Goal: Information Seeking & Learning: Learn about a topic

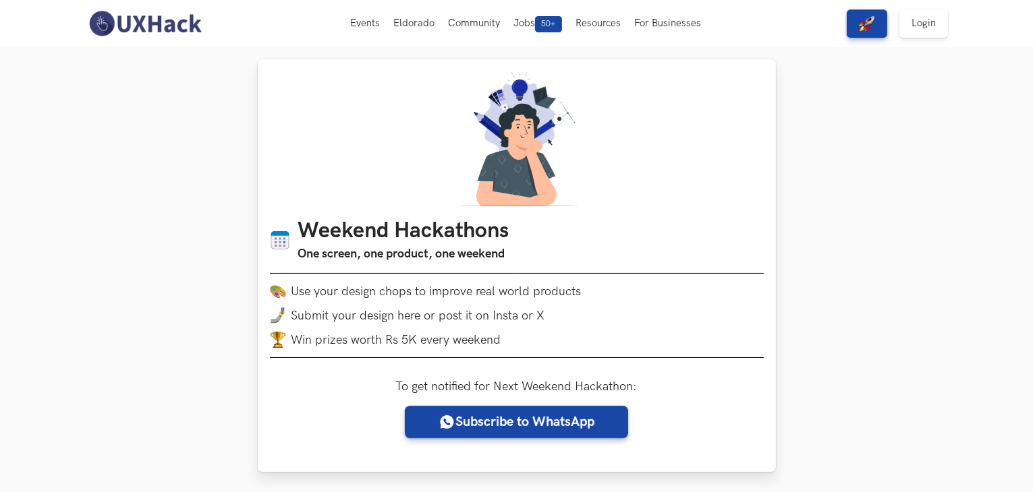
click at [364, 227] on h1 "Weekend Hackathons" at bounding box center [403, 232] width 211 height 26
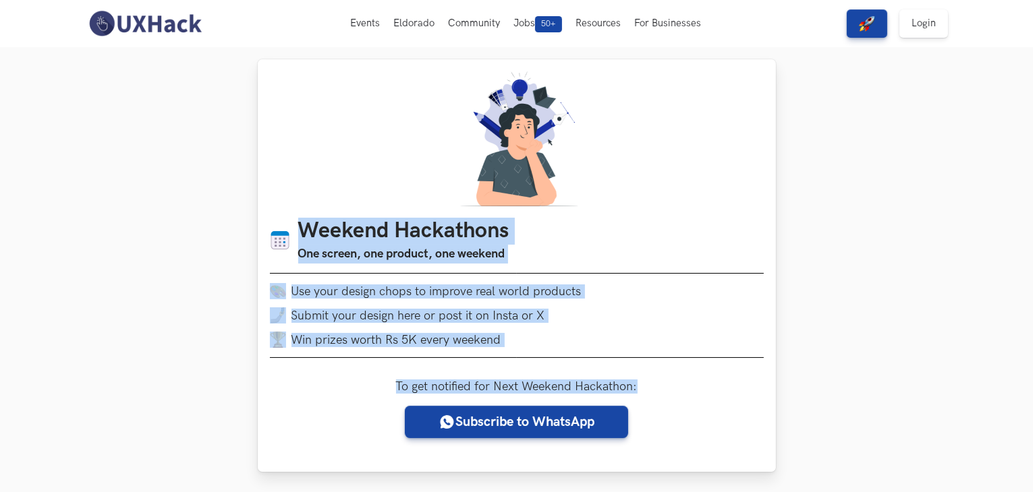
drag, startPoint x: 294, startPoint y: 223, endPoint x: 647, endPoint y: 380, distance: 386.2
click at [647, 380] on div "Weekend Hackathons One screen, one product, one weekend Use your design chops t…" at bounding box center [517, 265] width 518 height 413
drag, startPoint x: 647, startPoint y: 380, endPoint x: 304, endPoint y: 181, distance: 396.5
click at [304, 181] on div "Weekend Hackathons One screen, one product, one weekend Use your design chops t…" at bounding box center [517, 265] width 518 height 413
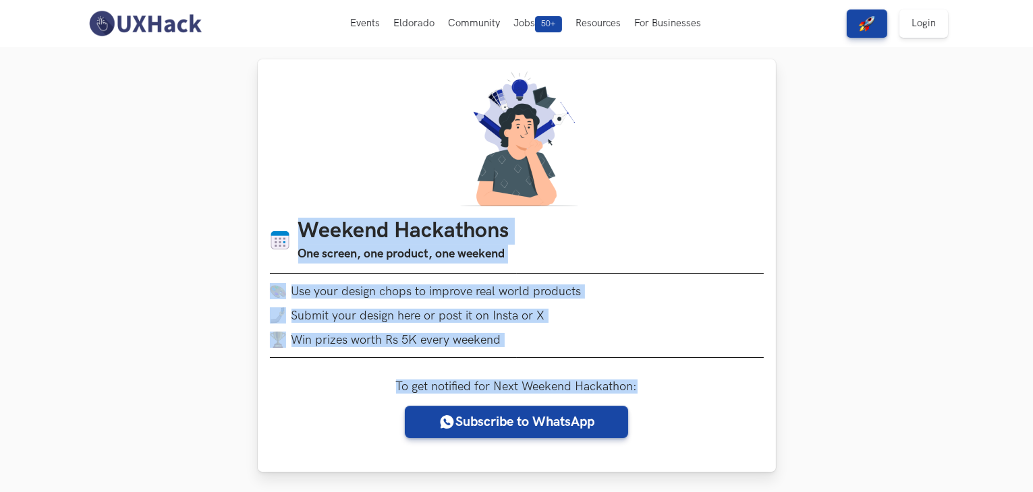
click at [304, 181] on div "Weekend Hackathons One screen, one product, one weekend Use your design chops t…" at bounding box center [517, 265] width 518 height 413
drag, startPoint x: 304, startPoint y: 181, endPoint x: 741, endPoint y: 423, distance: 500.0
click at [741, 423] on div "Weekend Hackathons One screen, one product, one weekend Use your design chops t…" at bounding box center [517, 265] width 518 height 413
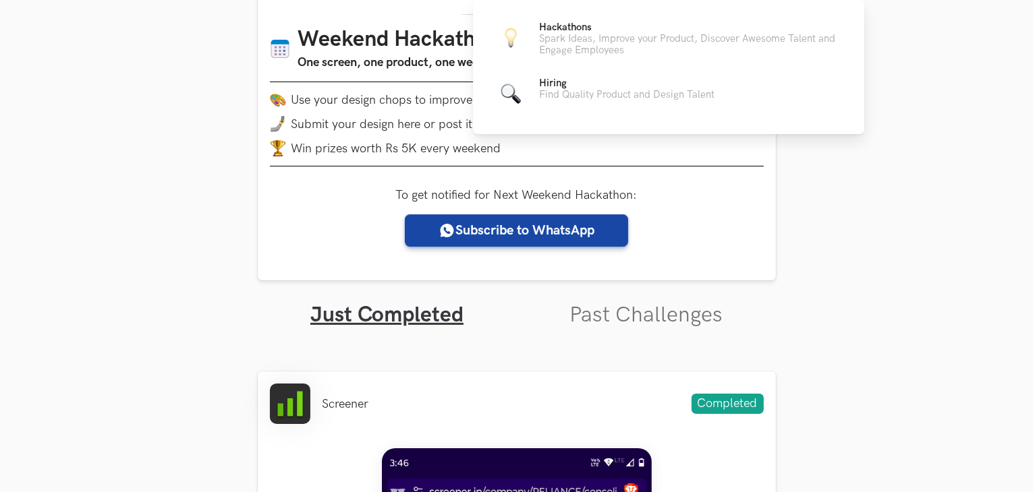
scroll to position [210, 0]
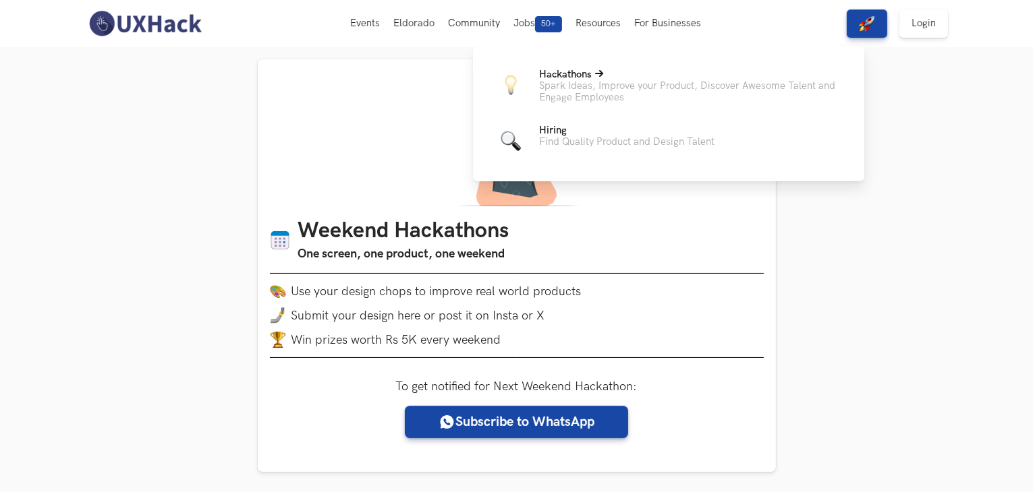
click at [709, 90] on p "Spark Ideas, Improve your Product, Discover Awesome Talent and Engage Employees" at bounding box center [691, 91] width 304 height 23
click at [552, 136] on span "Hiring" at bounding box center [553, 130] width 28 height 11
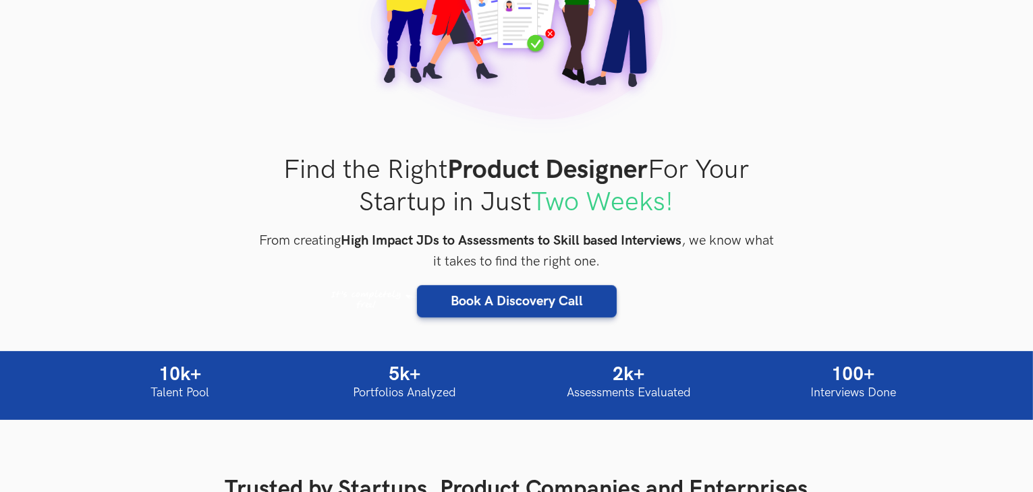
scroll to position [202, 0]
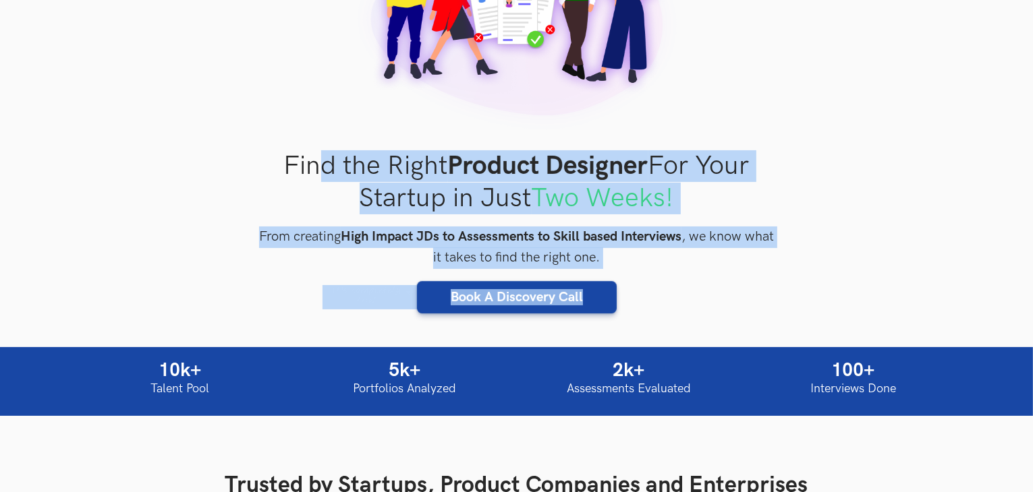
drag, startPoint x: 313, startPoint y: 149, endPoint x: 751, endPoint y: 284, distance: 458.8
click at [751, 284] on div "Find the Right Product Designer Product Manager UI Designer UX Researcher For Y…" at bounding box center [517, 96] width 518 height 435
click at [751, 284] on div "Book A Discovery Call Demo Video" at bounding box center [517, 297] width 518 height 32
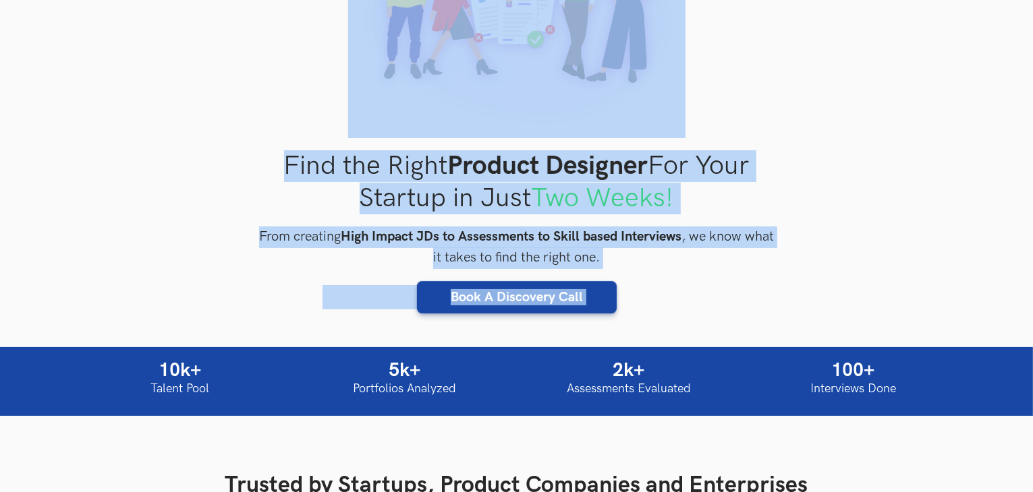
drag, startPoint x: 751, startPoint y: 284, endPoint x: 341, endPoint y: 132, distance: 438.2
click at [341, 132] on div "Find the Right Product Designer Product Manager UI Designer UX Researcher For Y…" at bounding box center [517, 96] width 518 height 435
drag, startPoint x: 341, startPoint y: 132, endPoint x: 680, endPoint y: 282, distance: 371.2
click at [680, 282] on div "Find the Right Product Designer Product Manager UI Designer UX Researcher For Y…" at bounding box center [517, 96] width 518 height 435
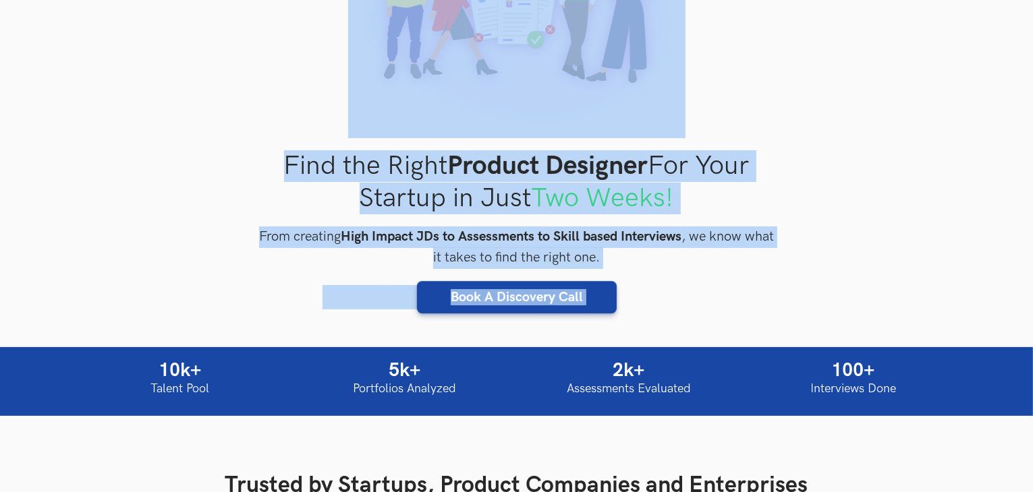
click at [680, 282] on div "Book A Discovery Call Demo Video" at bounding box center [517, 297] width 518 height 32
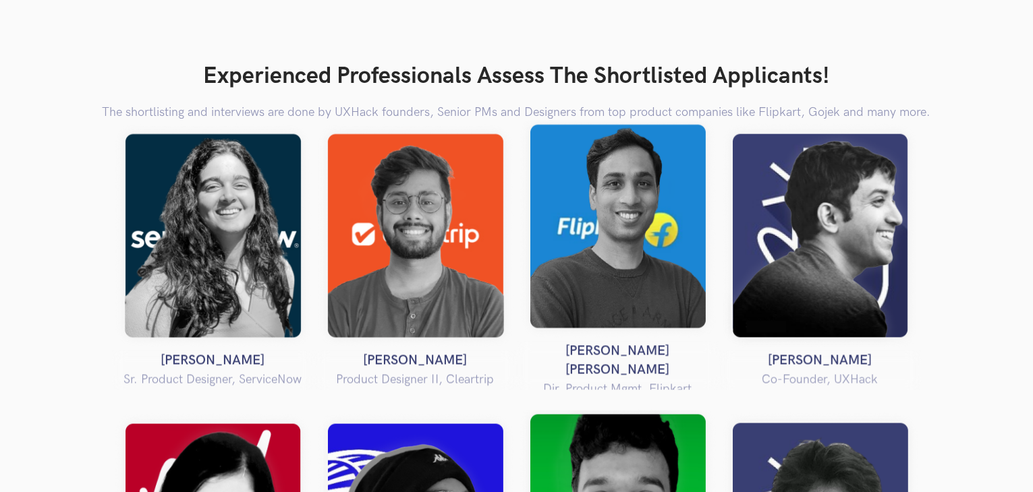
scroll to position [2418, 0]
drag, startPoint x: 484, startPoint y: 73, endPoint x: 640, endPoint y: 65, distance: 155.3
drag, startPoint x: 640, startPoint y: 65, endPoint x: 523, endPoint y: 65, distance: 116.0
click at [523, 65] on h2 "Experienced Professionals Assess The Shortlisted Applicants!" at bounding box center [516, 76] width 863 height 28
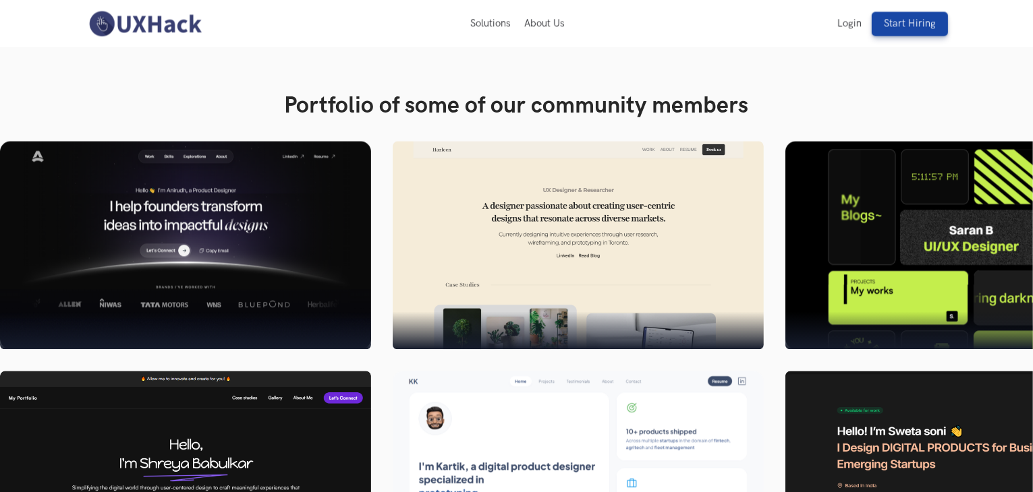
scroll to position [3094, 0]
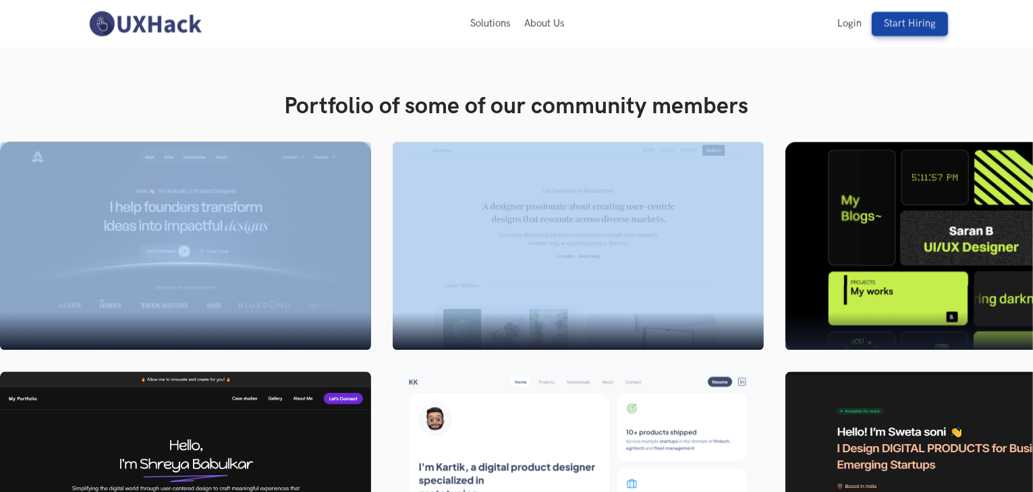
drag, startPoint x: 368, startPoint y: 136, endPoint x: 733, endPoint y: 219, distance: 374.4
click at [733, 219] on section "Portfolio of some of our community members" at bounding box center [516, 347] width 1033 height 577
click at [733, 219] on img at bounding box center [578, 246] width 371 height 208
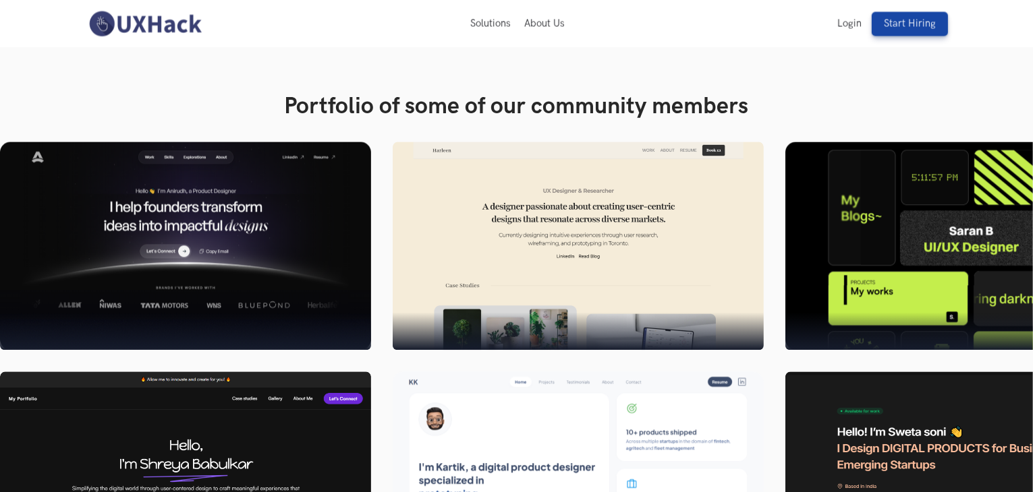
click at [752, 83] on section "Portfolio of some of our community members" at bounding box center [516, 347] width 1033 height 577
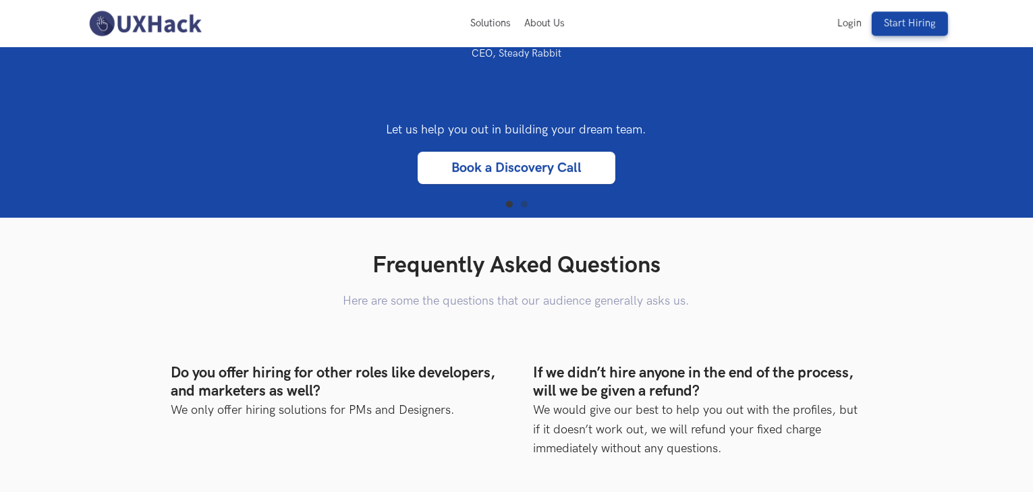
scroll to position [4605, 0]
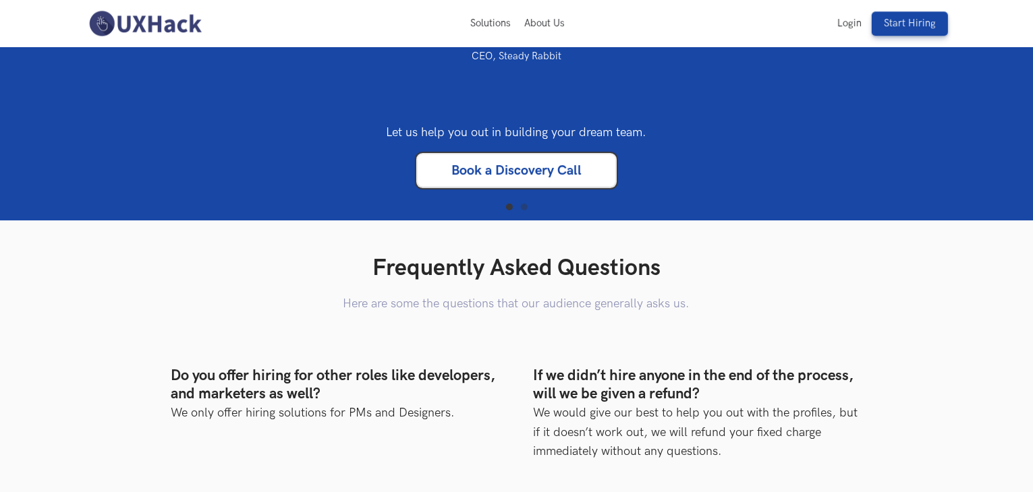
click at [516, 187] on link "Book a Discovery Call" at bounding box center [517, 170] width 198 height 32
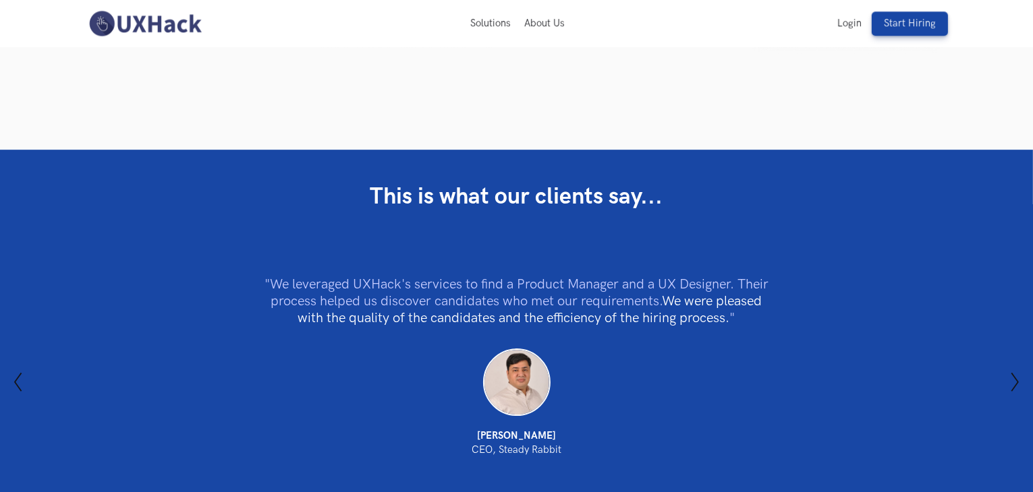
click at [654, 284] on li ""We leveraged UXHack's services to find a Product Manager and a UX Designer. Th…" at bounding box center [516, 366] width 1033 height 283
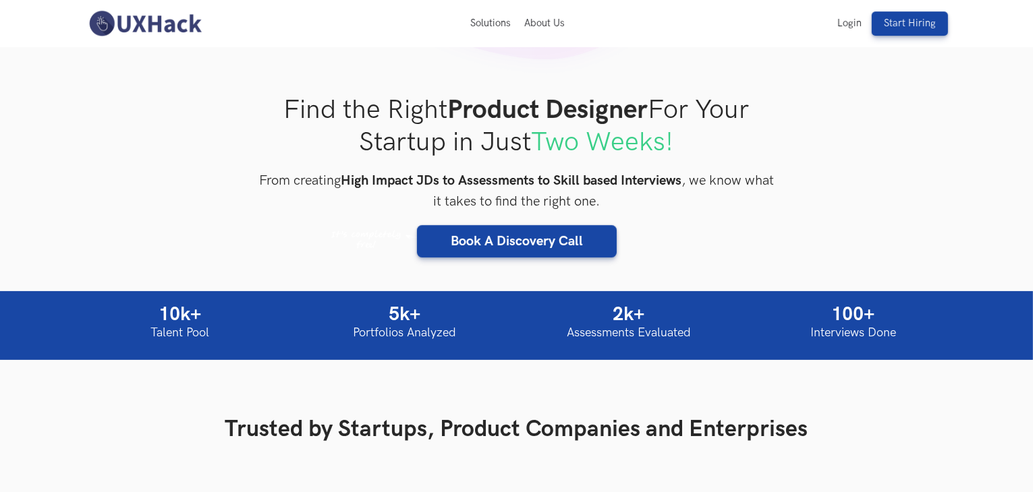
scroll to position [0, 0]
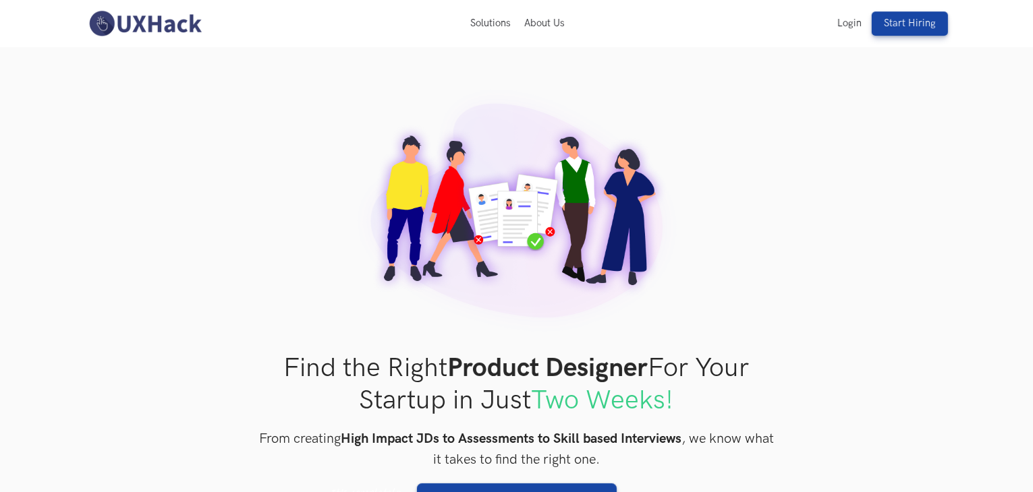
click at [105, 19] on img at bounding box center [145, 23] width 120 height 28
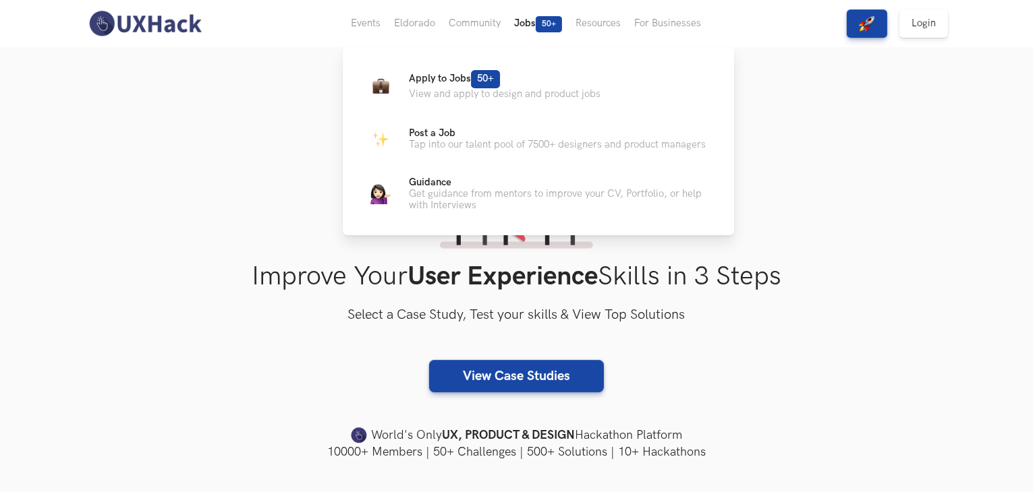
click at [518, 33] on button "Jobs 50+" at bounding box center [537, 23] width 61 height 47
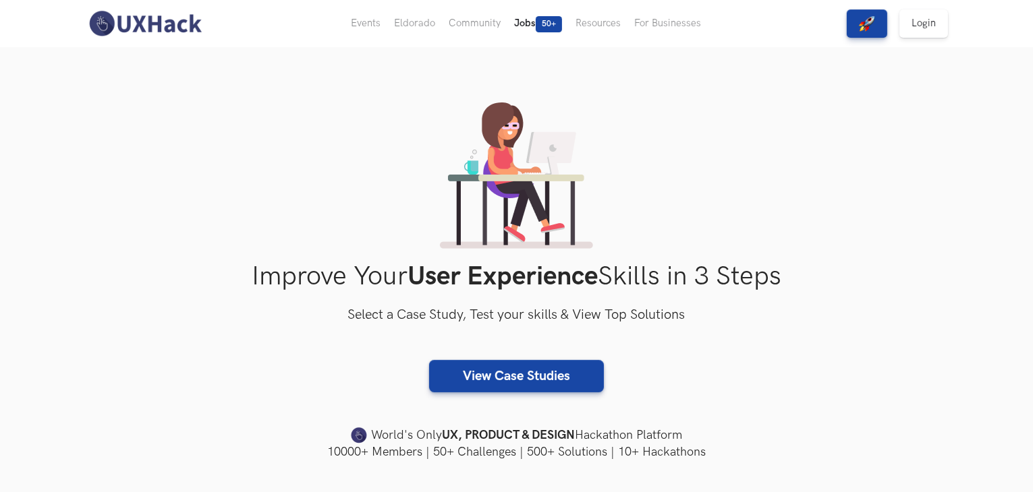
click at [528, 27] on button "Jobs 50+" at bounding box center [537, 23] width 61 height 47
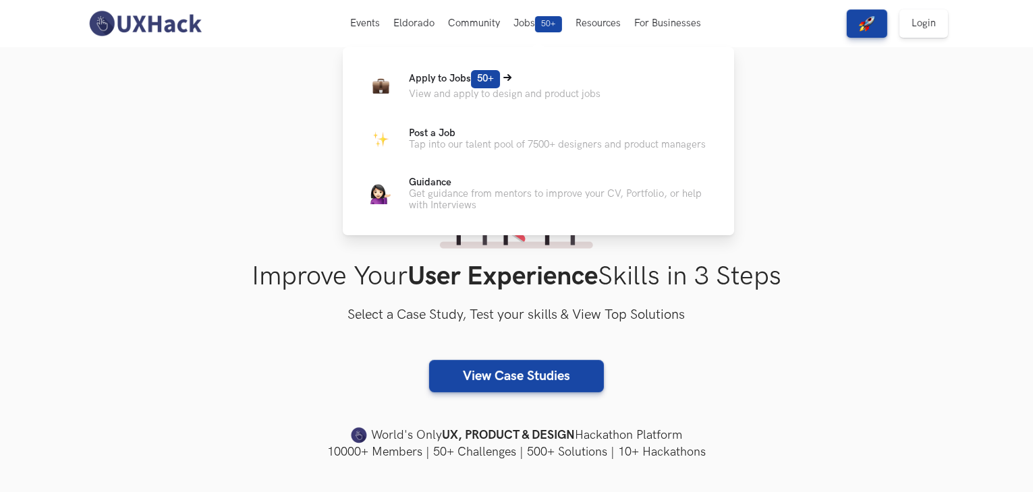
click at [456, 77] on span "Apply to Jobs 50+" at bounding box center [454, 78] width 91 height 11
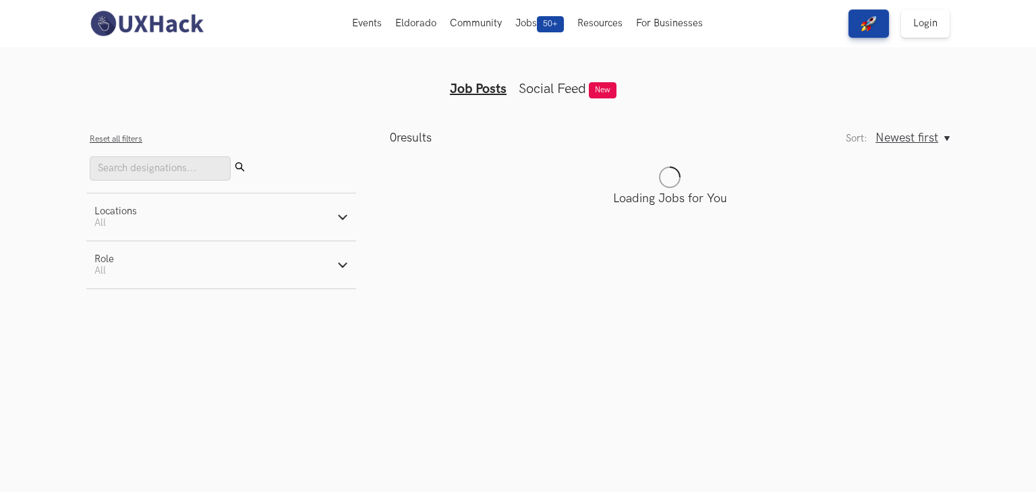
click at [171, 22] on img at bounding box center [146, 23] width 120 height 28
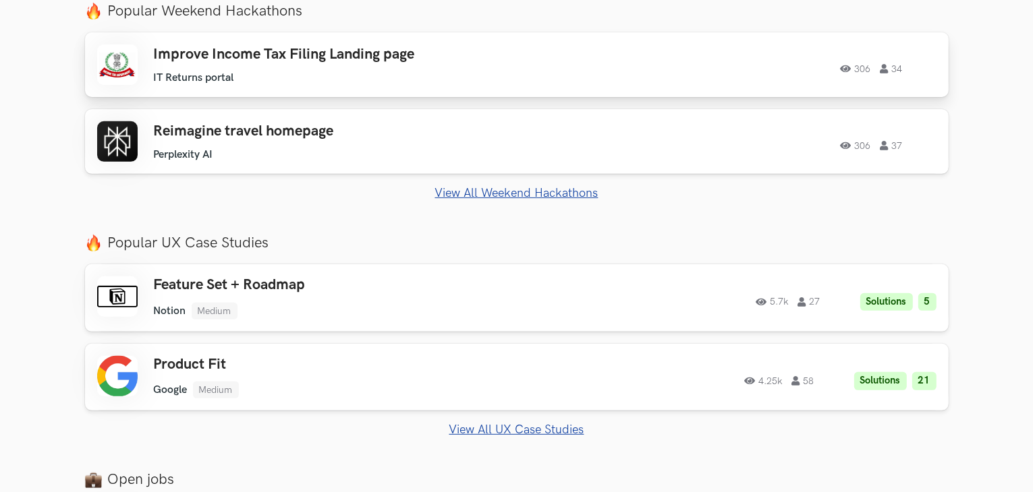
scroll to position [528, 0]
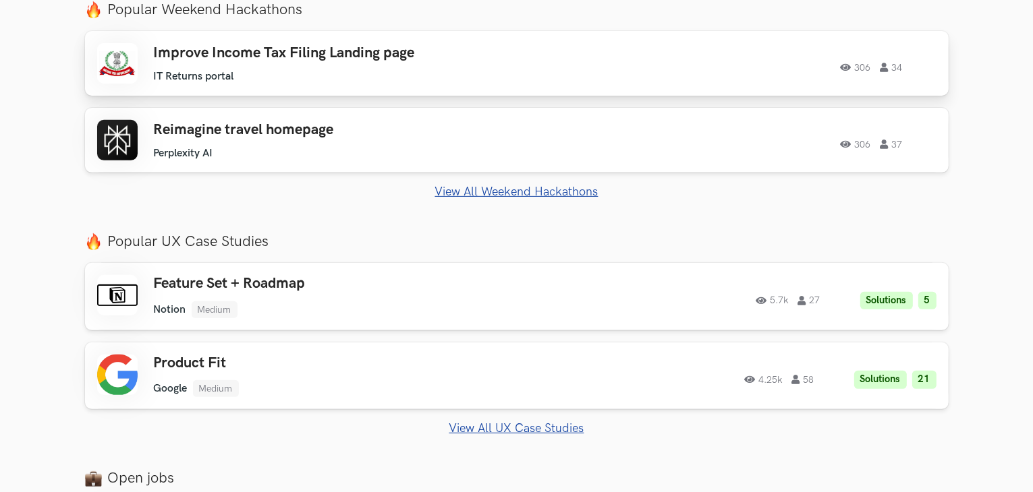
click at [604, 64] on div "306 34" at bounding box center [752, 64] width 367 height 18
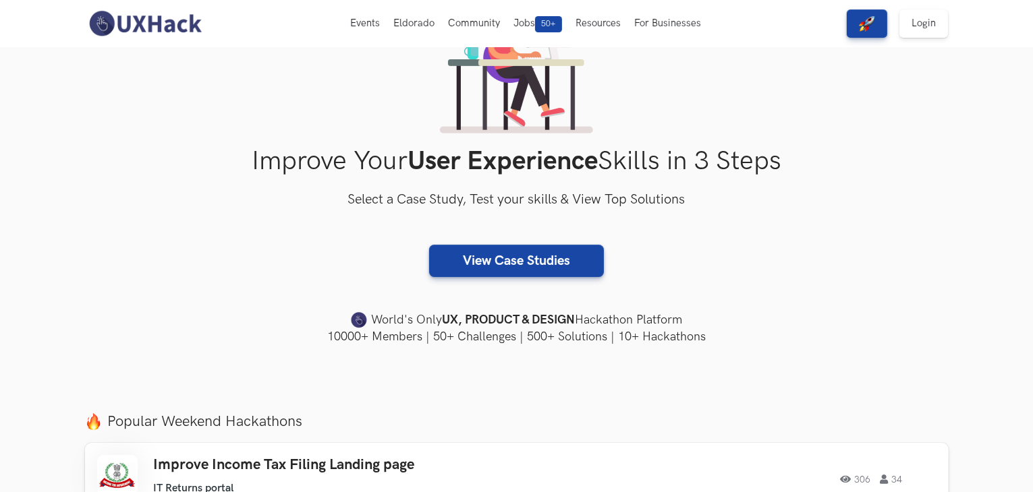
scroll to position [10, 0]
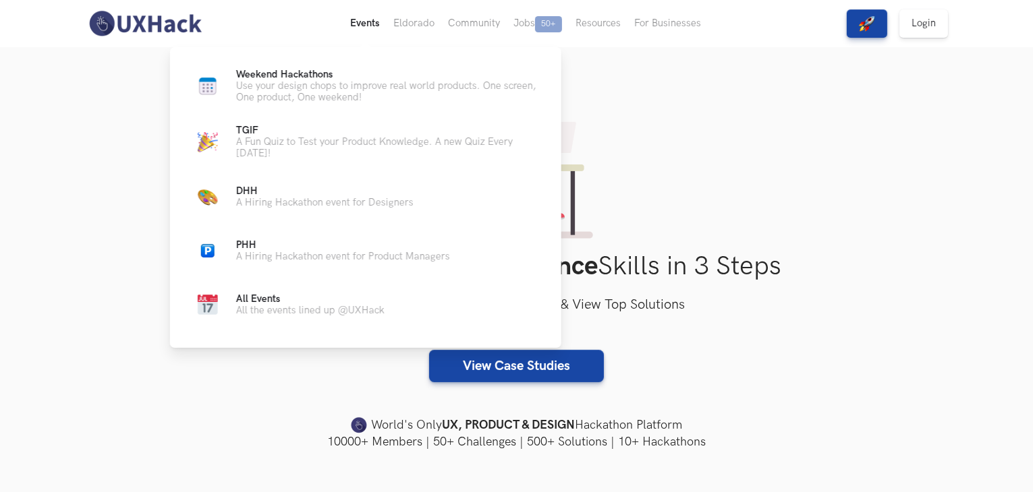
click at [360, 20] on button "Events Live" at bounding box center [364, 23] width 43 height 47
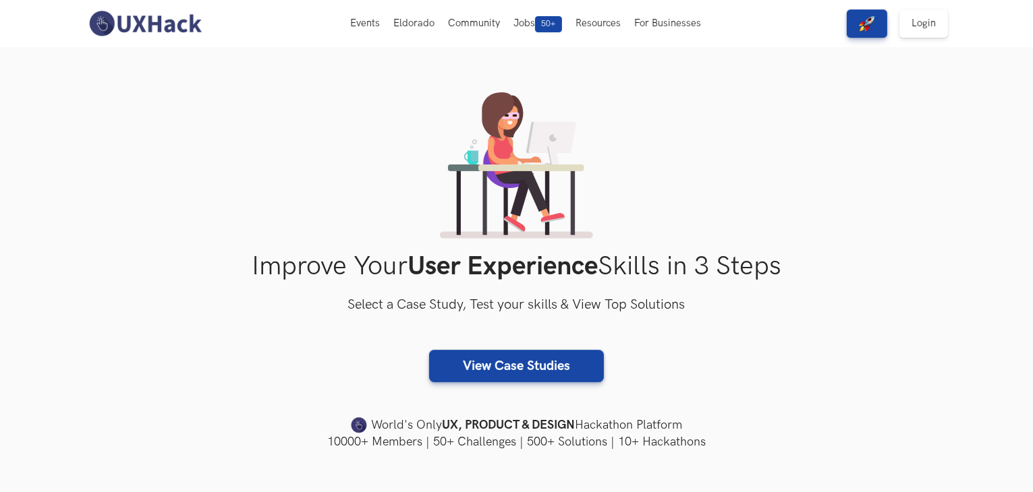
click at [188, 21] on img at bounding box center [145, 23] width 120 height 28
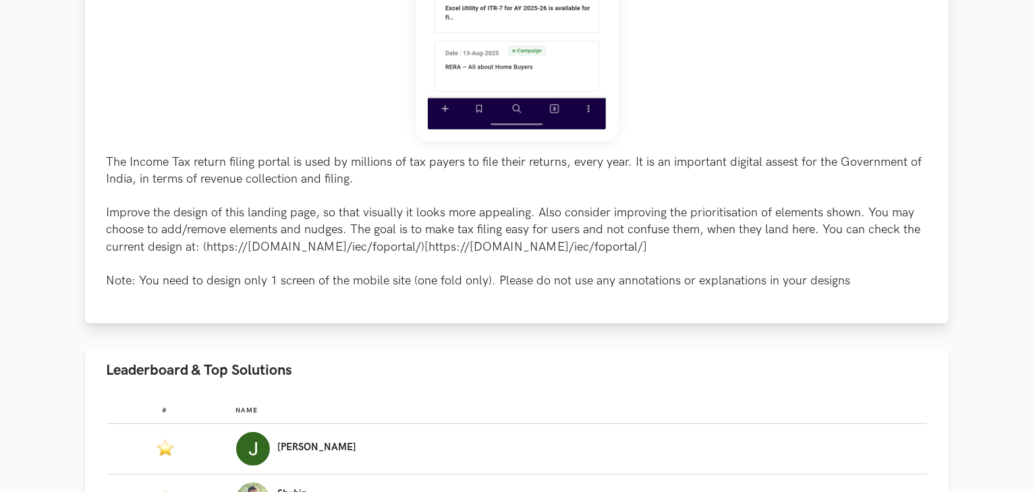
scroll to position [482, 0]
drag, startPoint x: 273, startPoint y: 142, endPoint x: 621, endPoint y: 239, distance: 360.9
drag, startPoint x: 621, startPoint y: 239, endPoint x: 416, endPoint y: 200, distance: 208.1
click at [416, 200] on p "The Income Tax return filing portal is used by millions of tax payers to file t…" at bounding box center [517, 221] width 820 height 136
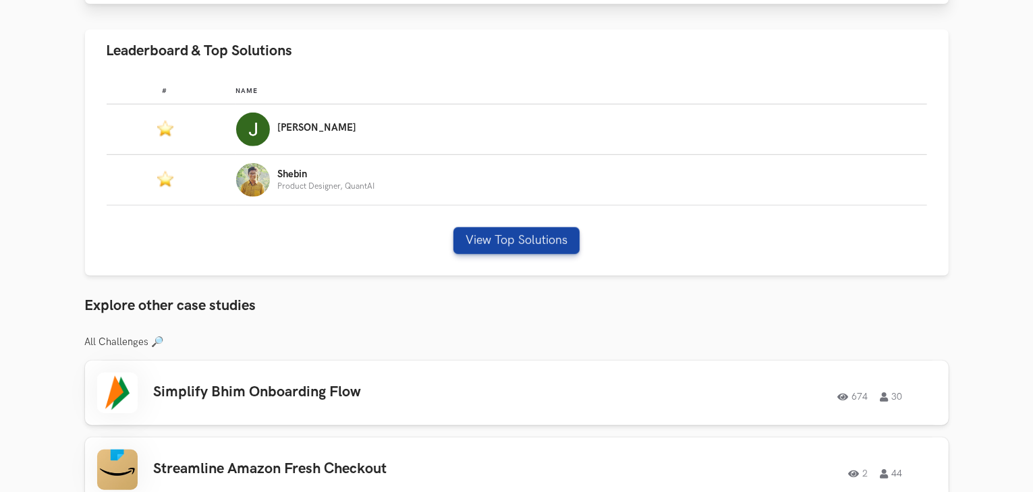
scroll to position [803, 0]
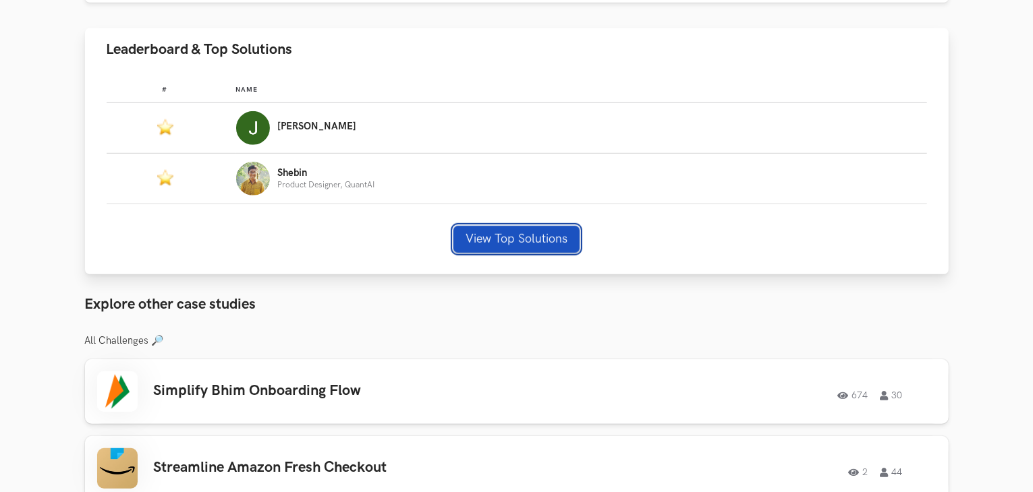
click at [482, 241] on button "View Top Solutions" at bounding box center [516, 239] width 126 height 27
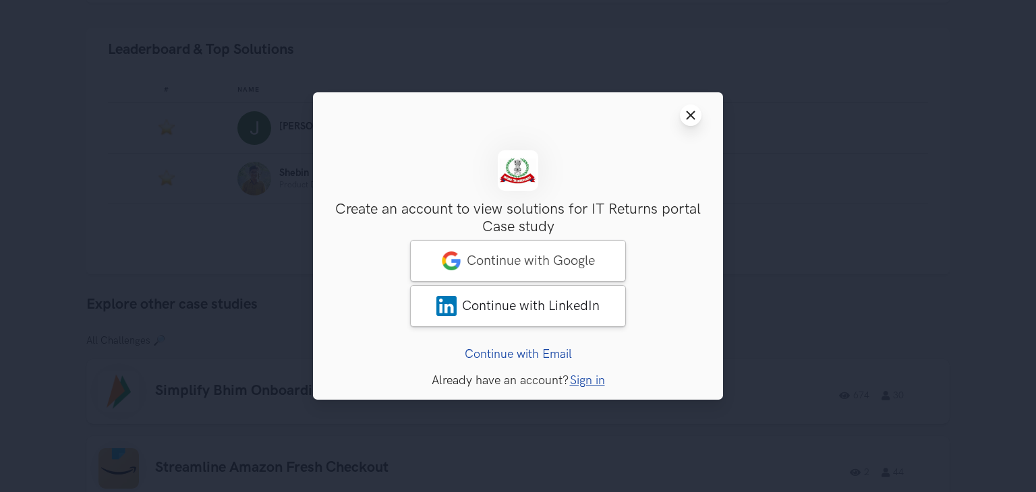
click at [688, 113] on line at bounding box center [690, 115] width 7 height 7
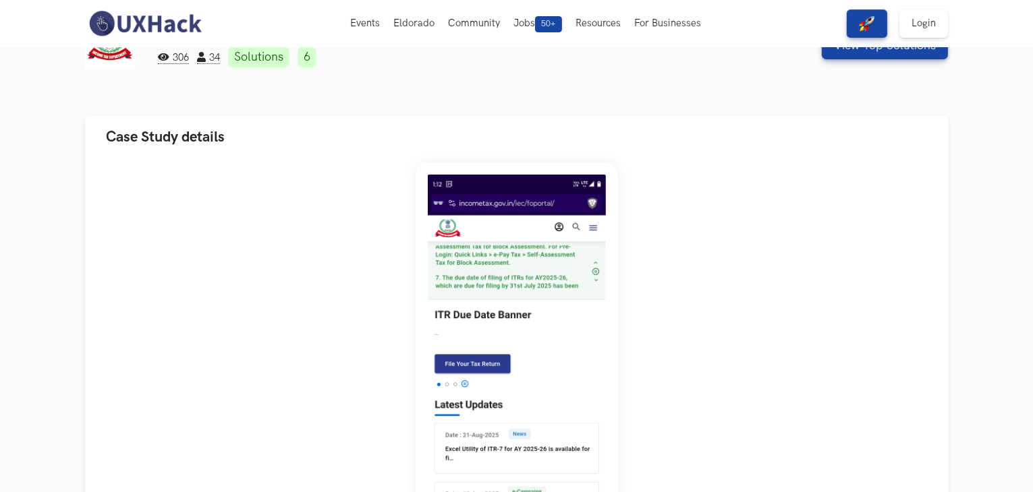
scroll to position [0, 0]
